Goal: Transaction & Acquisition: Purchase product/service

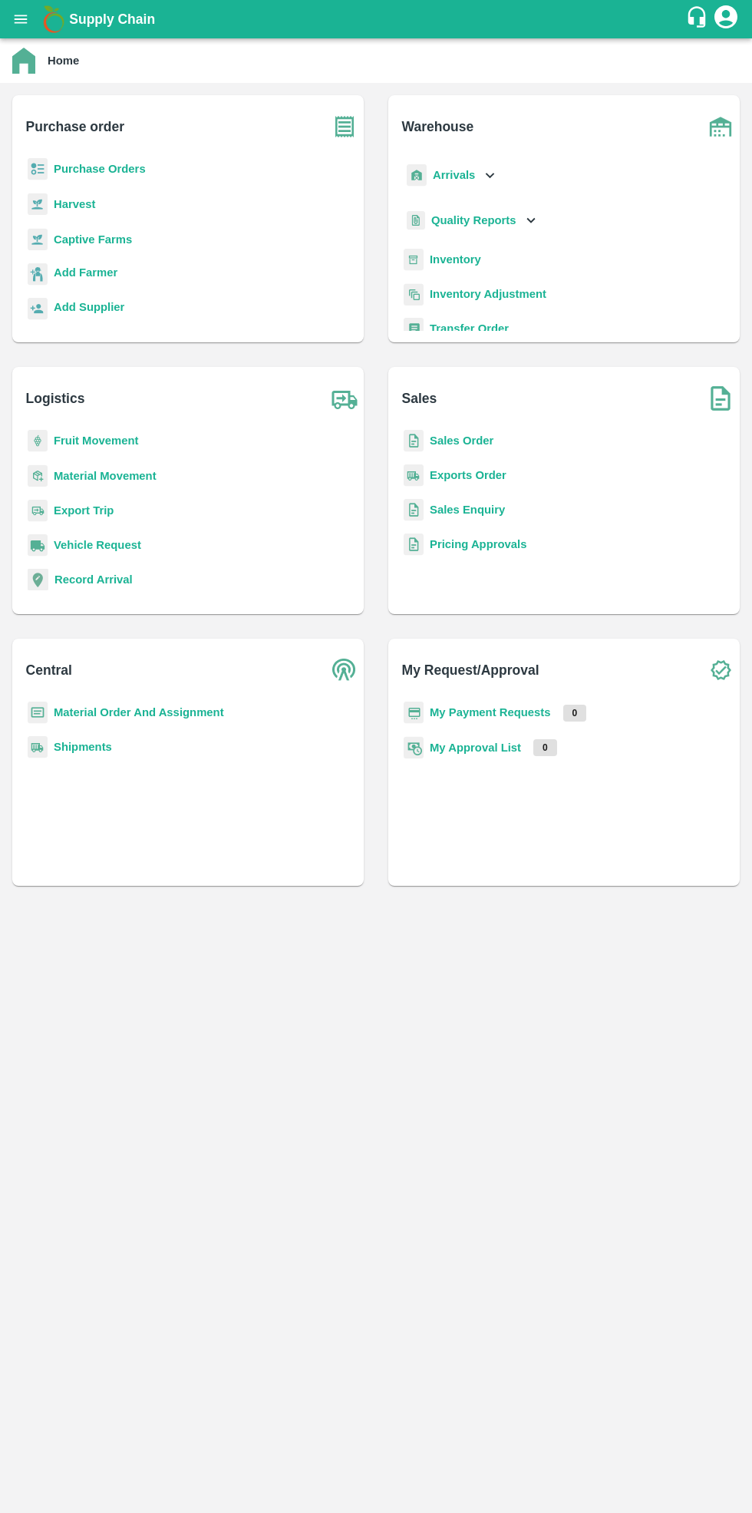
click at [93, 163] on b "Purchase Orders" at bounding box center [100, 169] width 92 height 12
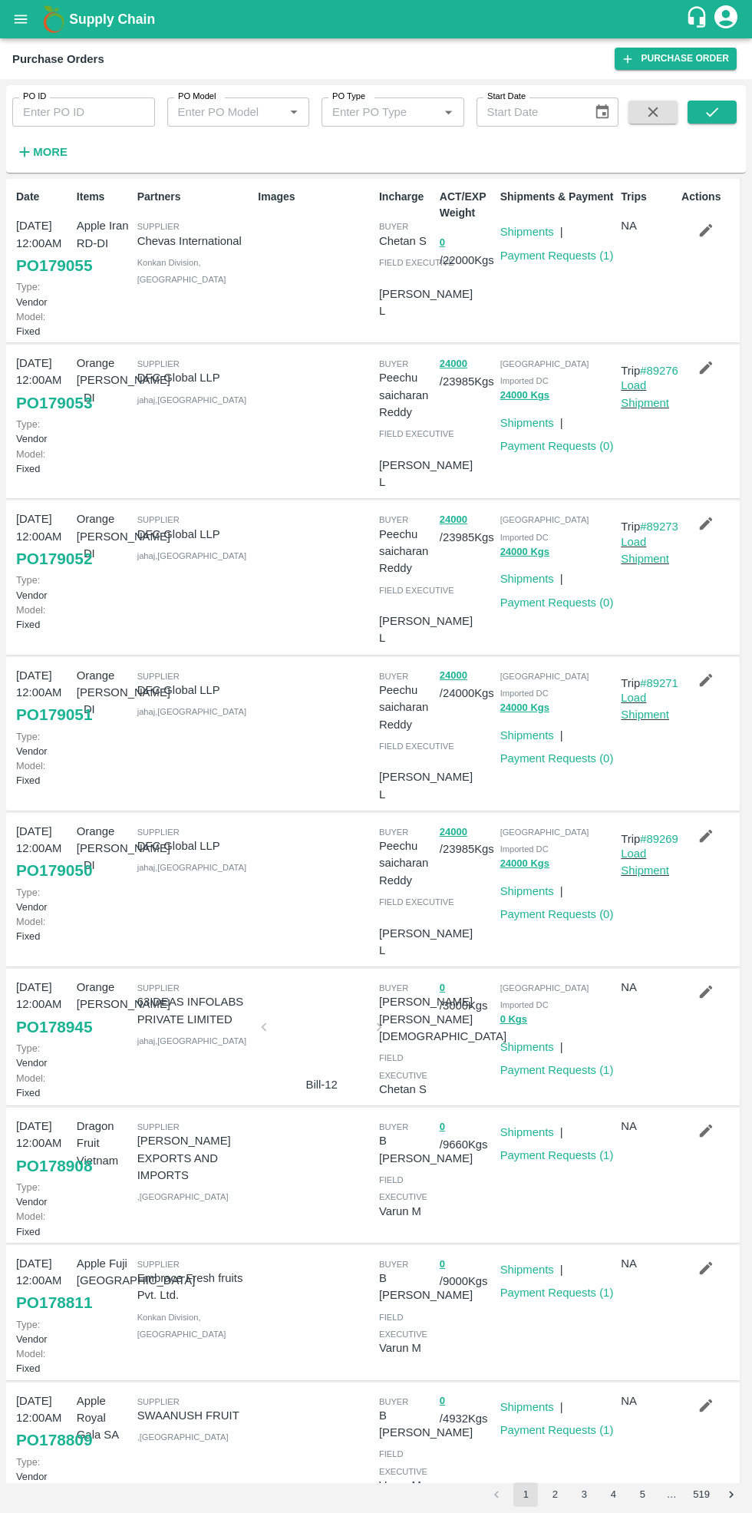
click at [680, 62] on link "Purchase Order" at bounding box center [676, 59] width 122 height 22
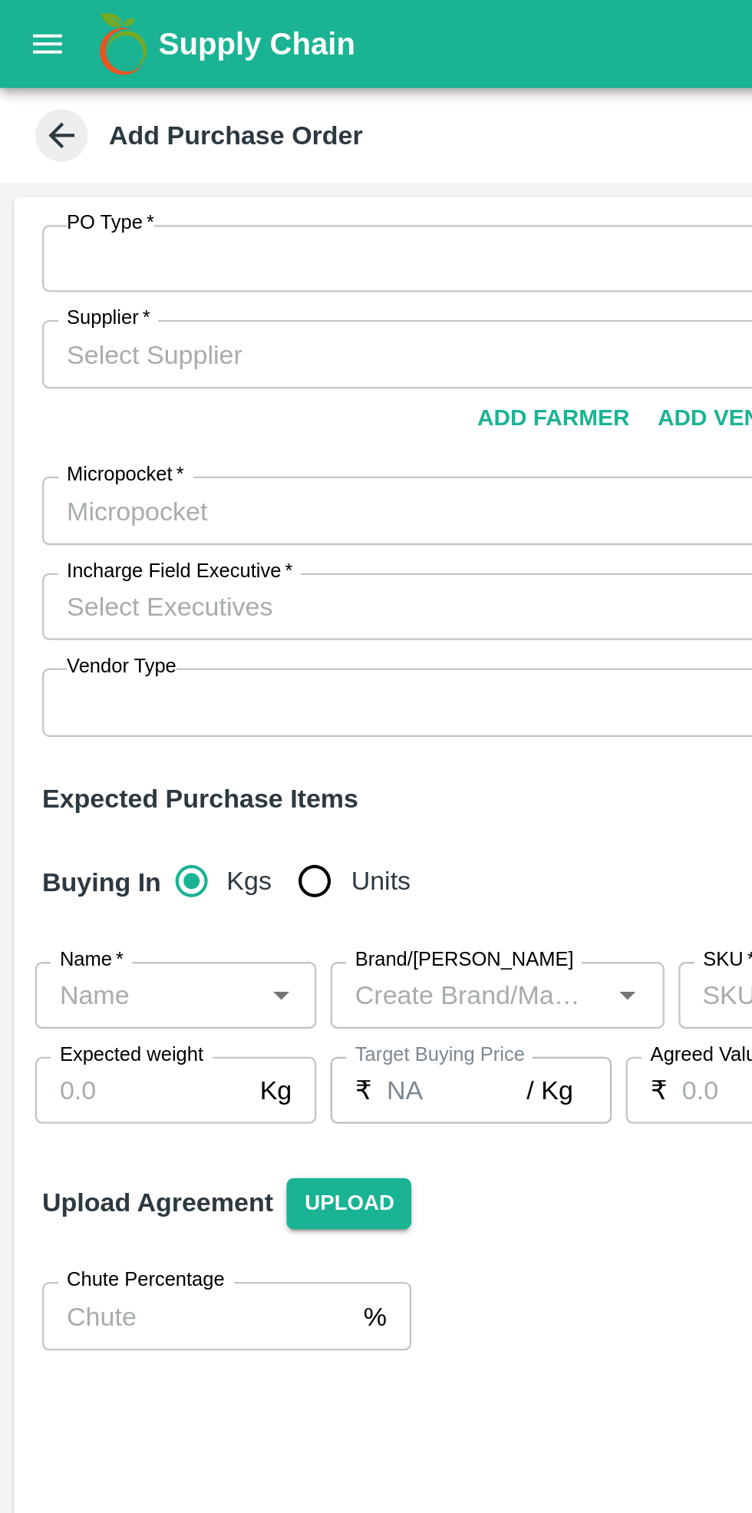
click at [85, 155] on input "Supplier   *" at bounding box center [177, 154] width 308 height 20
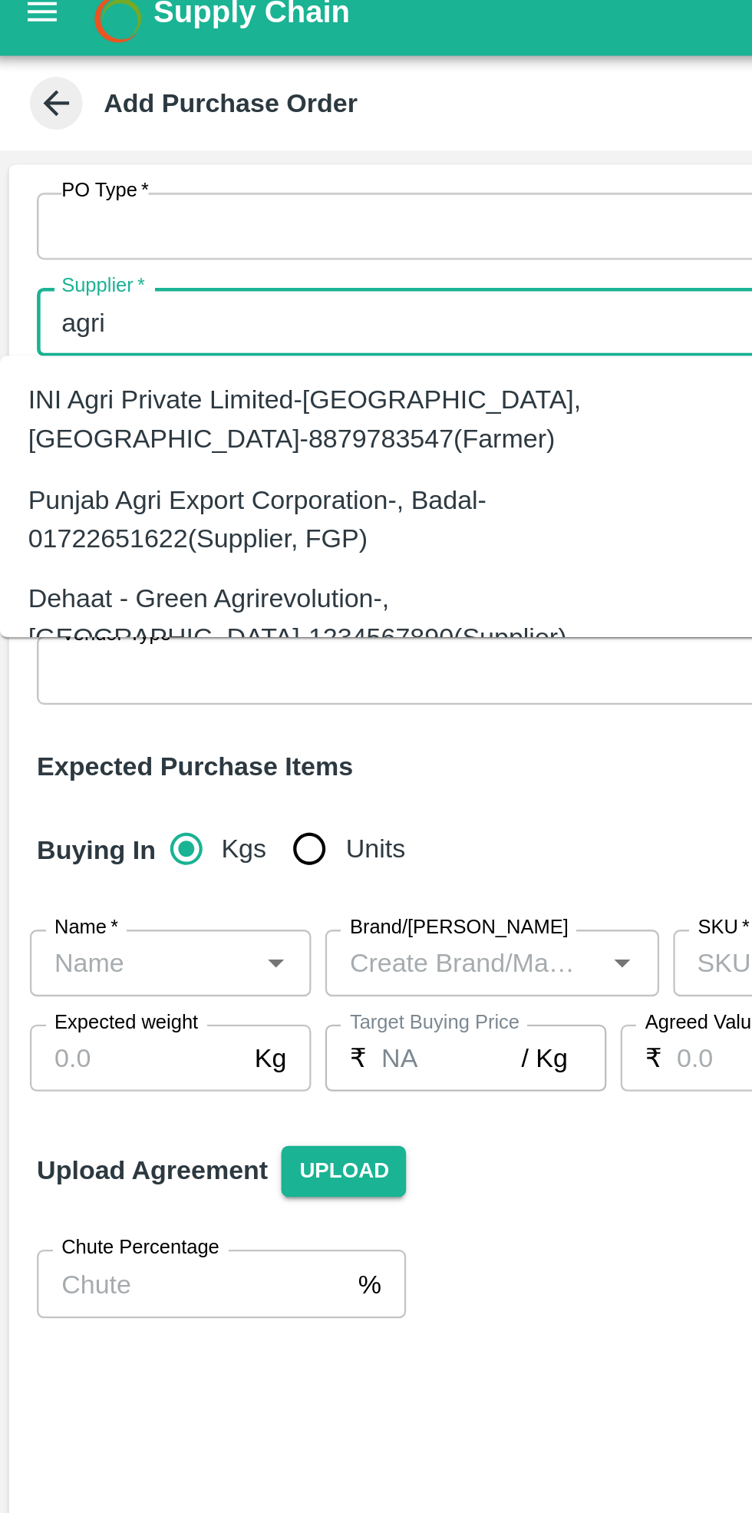
type input "agri"
